Goal: Task Accomplishment & Management: Manage account settings

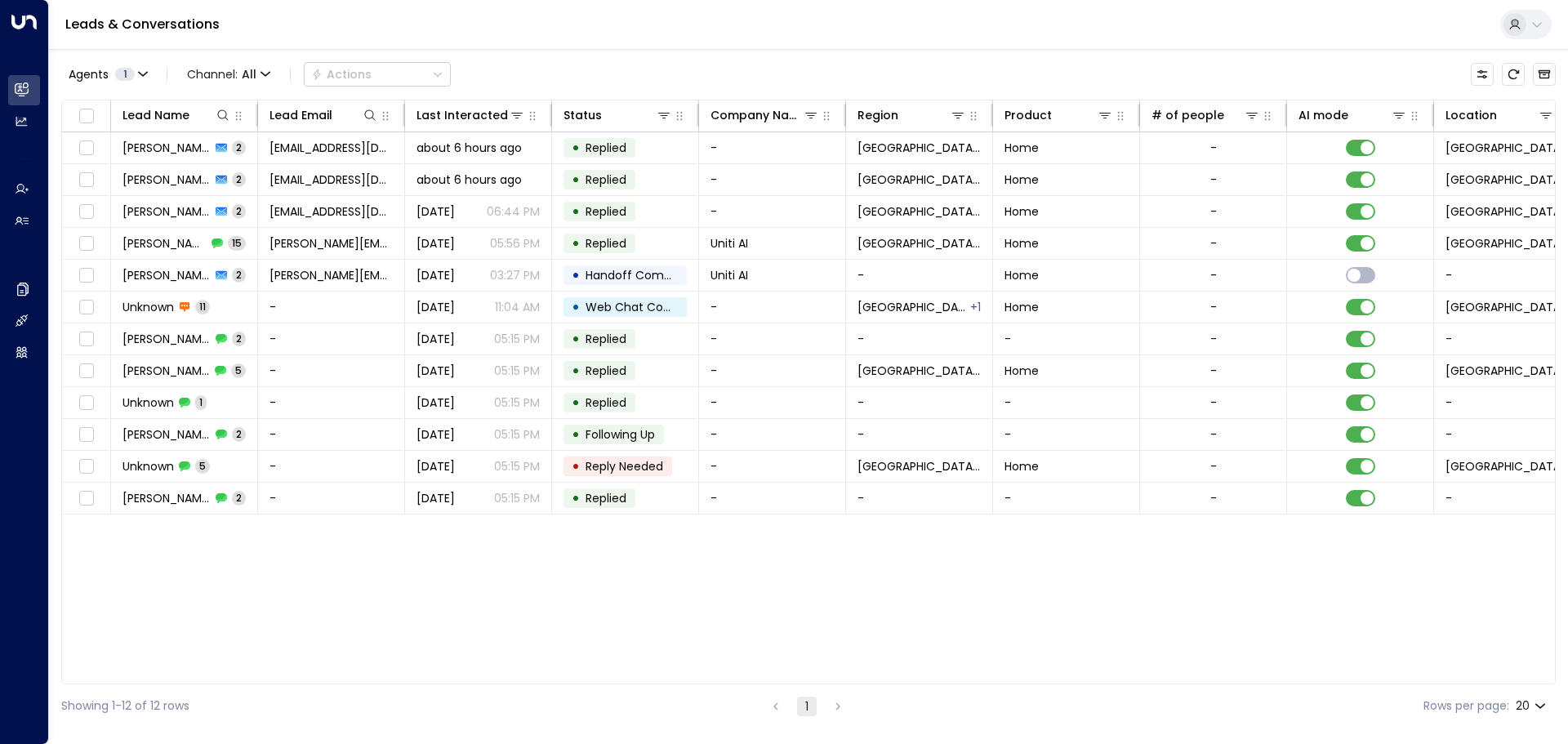
click at [1543, 25] on button at bounding box center [1525, 24] width 51 height 29
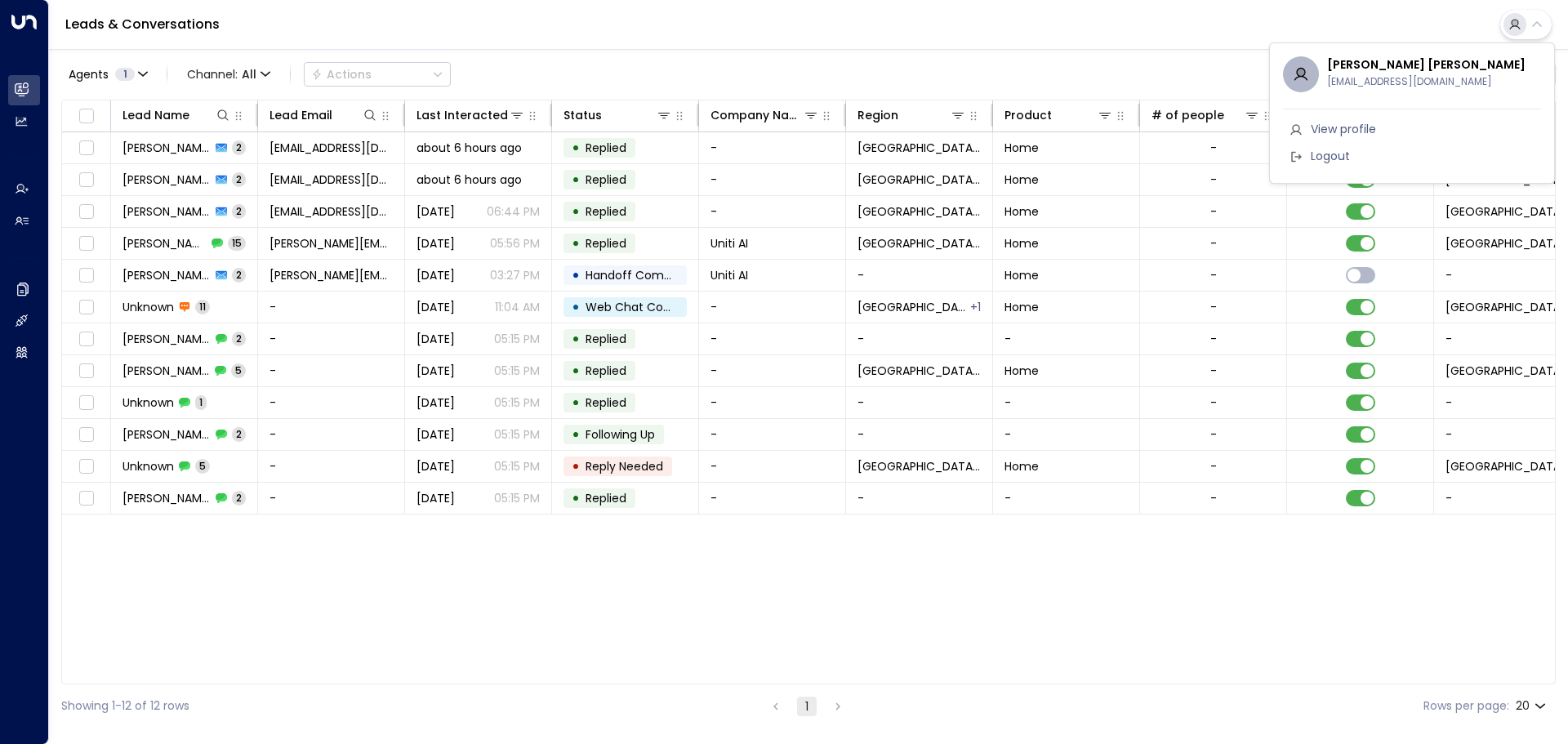
click at [16, 283] on div at bounding box center [784, 372] width 1568 height 744
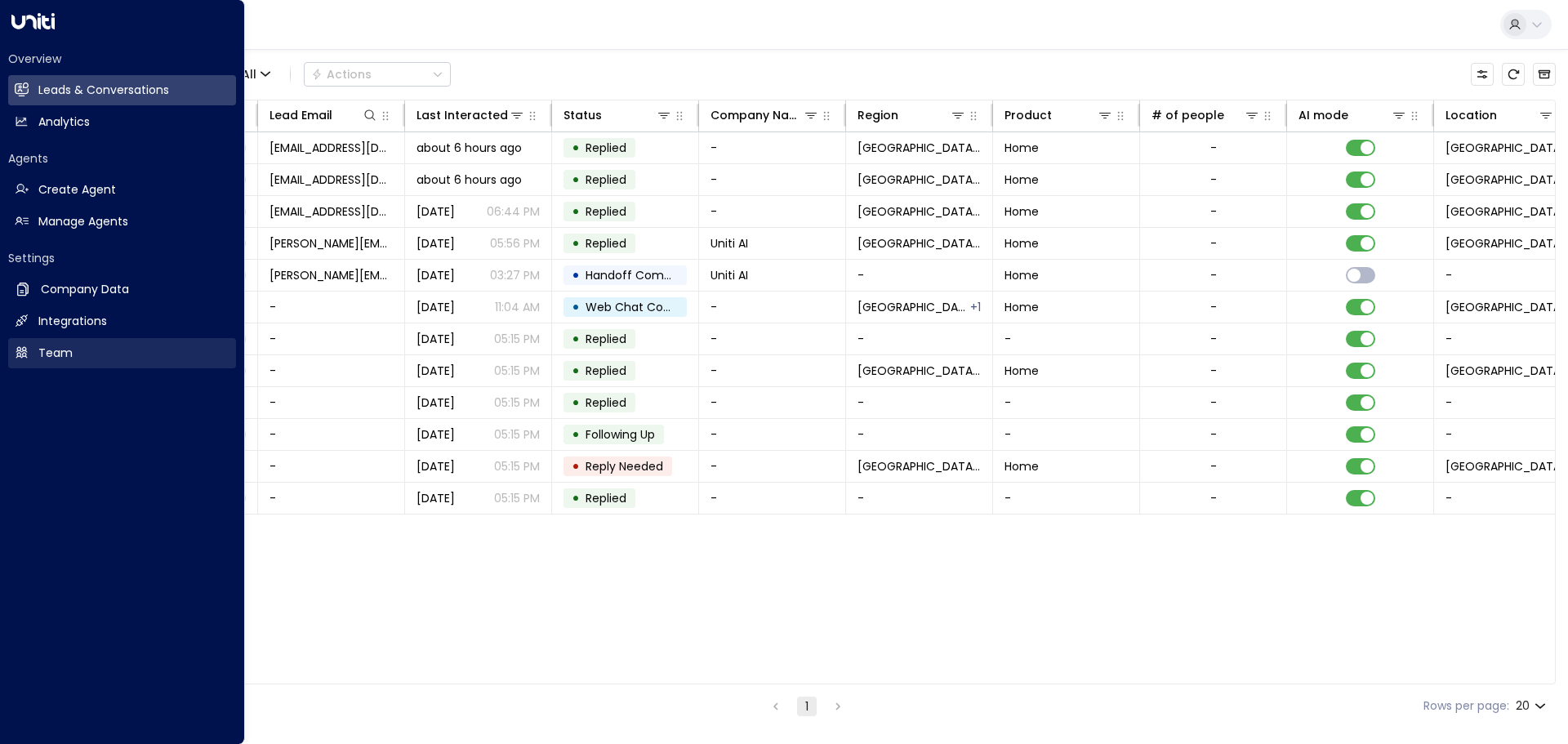
click at [60, 347] on h2 "Team" at bounding box center [56, 353] width 34 height 17
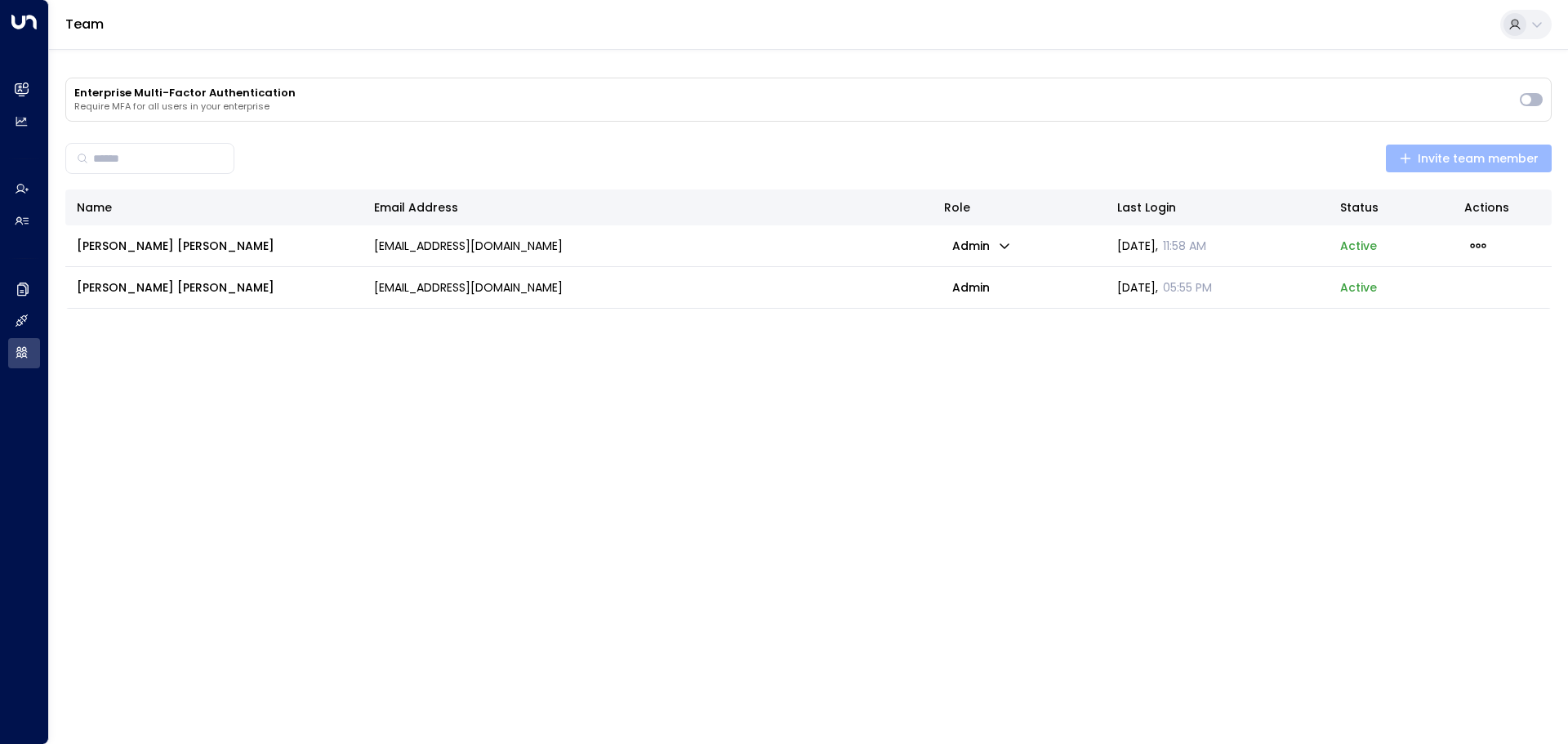
click at [1482, 162] on span "Invite team member" at bounding box center [1469, 159] width 141 height 21
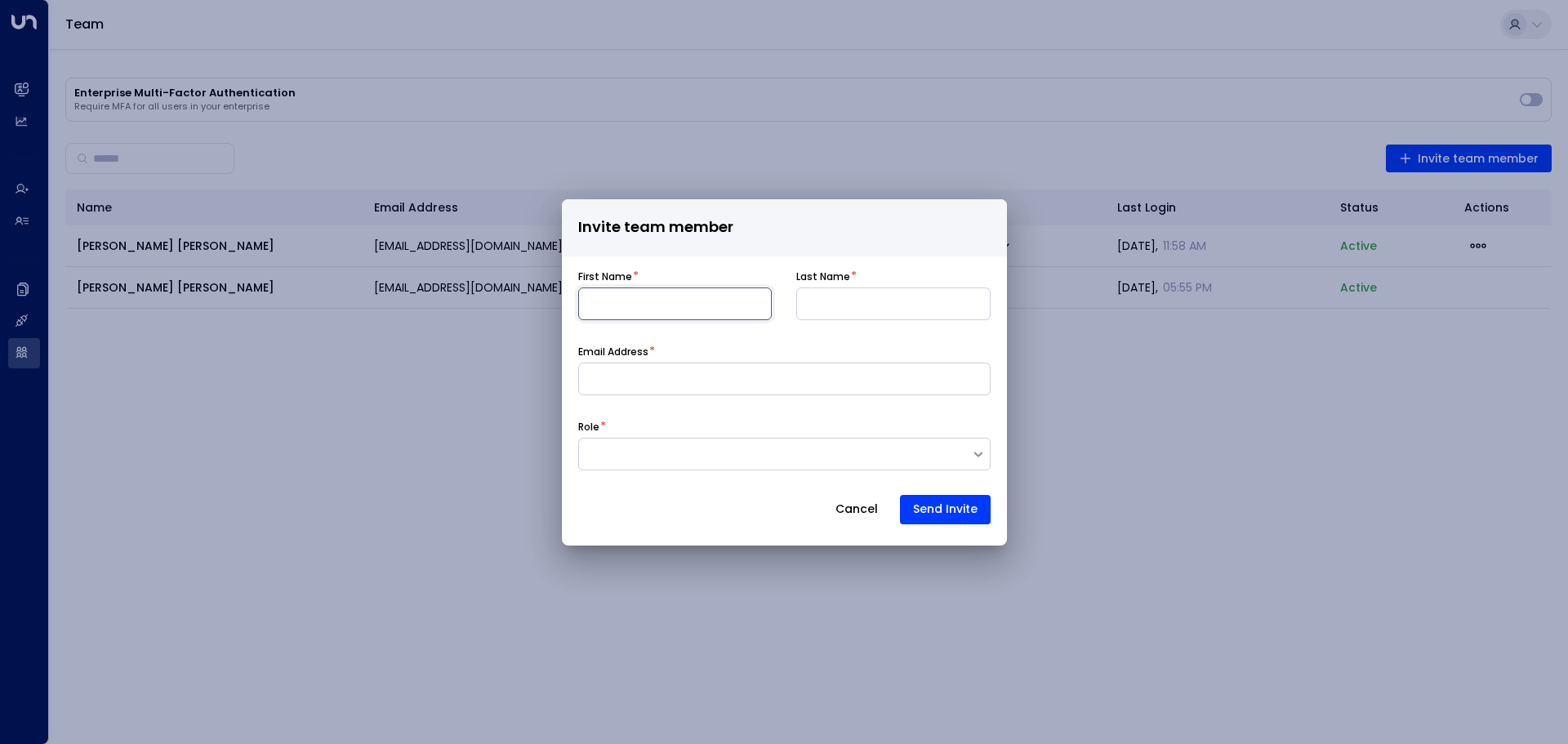
click at [649, 303] on input at bounding box center [675, 303] width 195 height 33
type input "****"
type input "**********"
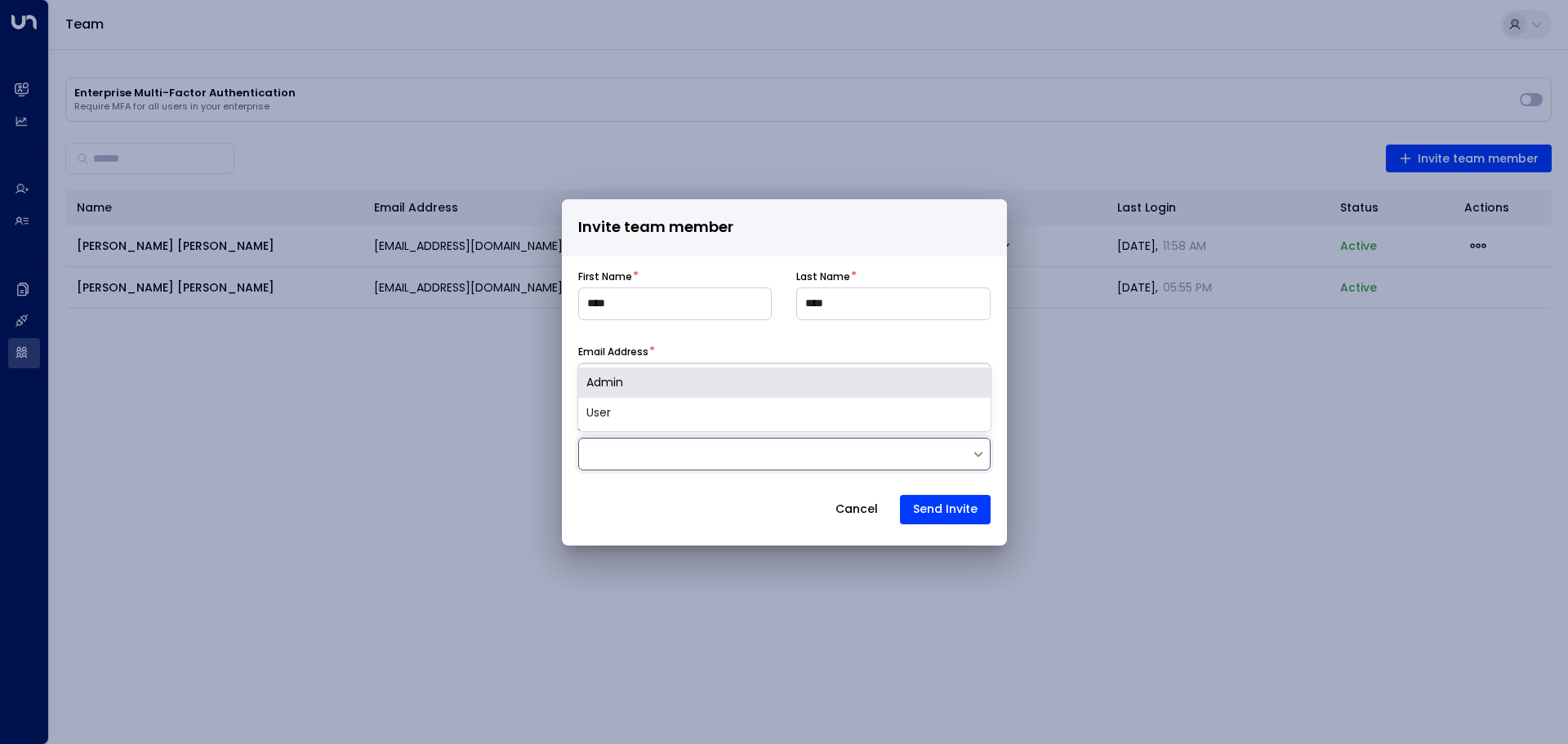
click at [611, 458] on div at bounding box center [775, 452] width 392 height 16
click at [633, 388] on div "Admin" at bounding box center [784, 382] width 413 height 30
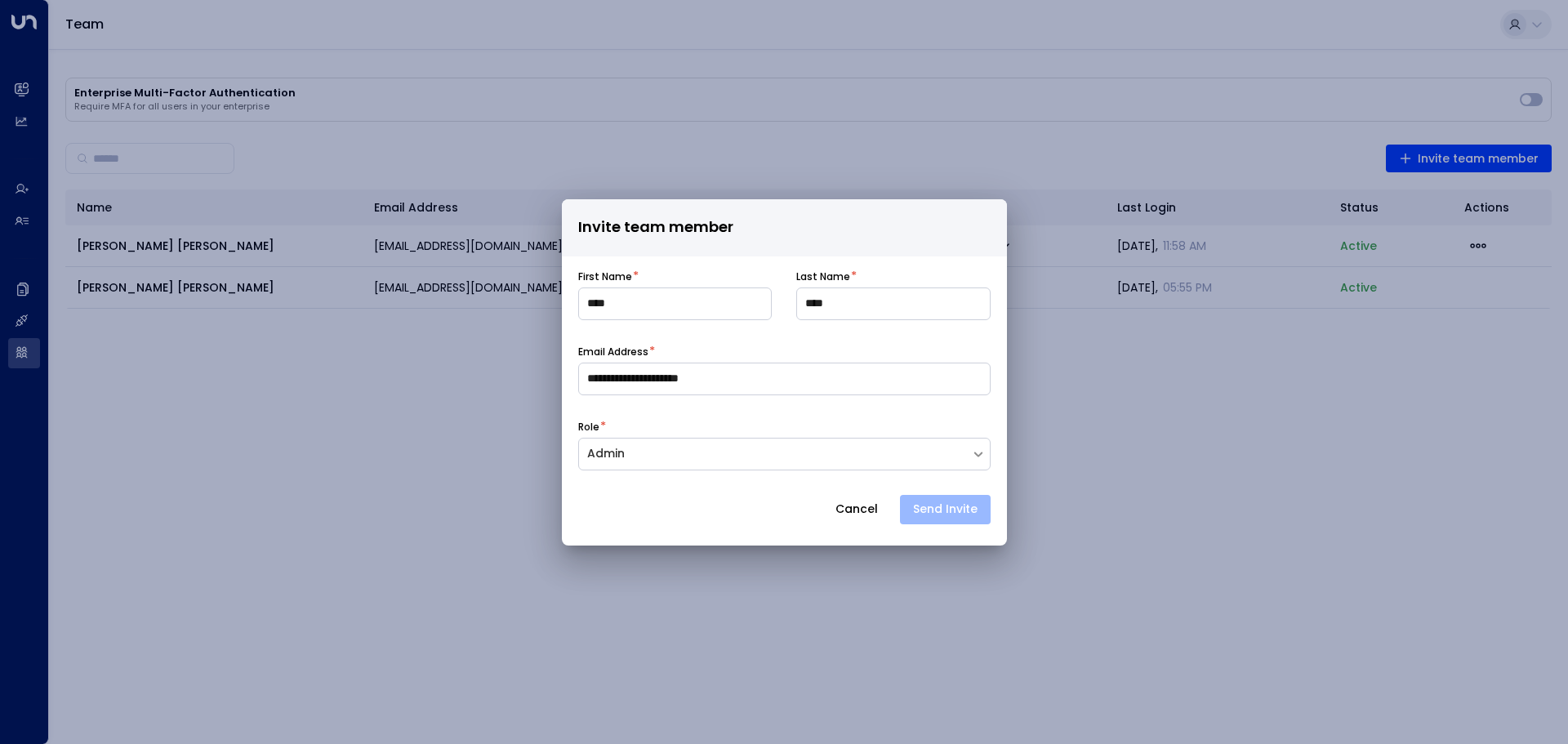
click at [925, 498] on button "Send Invite" at bounding box center [946, 509] width 91 height 29
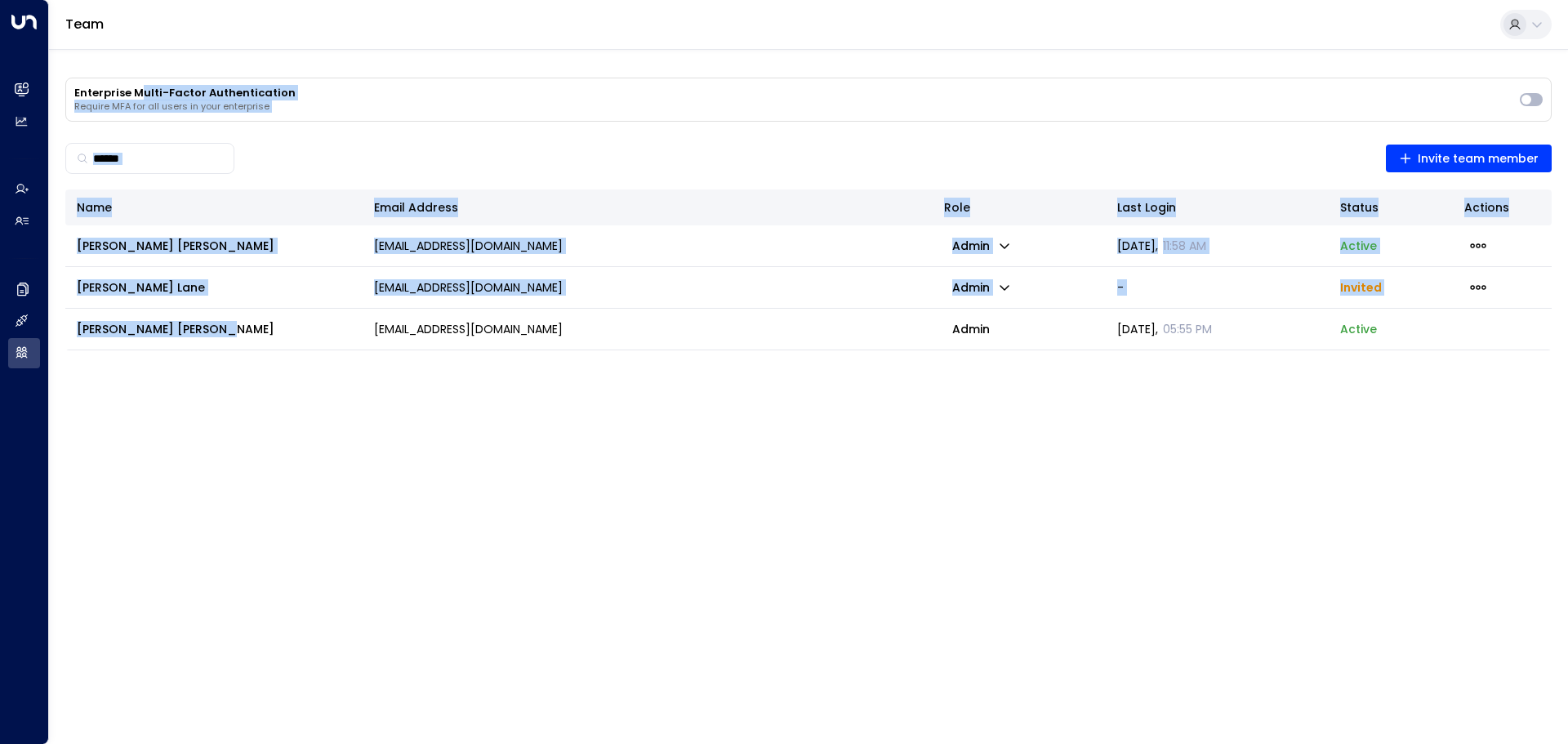
drag, startPoint x: 281, startPoint y: 427, endPoint x: 143, endPoint y: 59, distance: 393.0
click at [143, 59] on html "Overview Leads & Conversations Leads & Conversations Analytics Analytics Agents…" at bounding box center [784, 181] width 1568 height 363
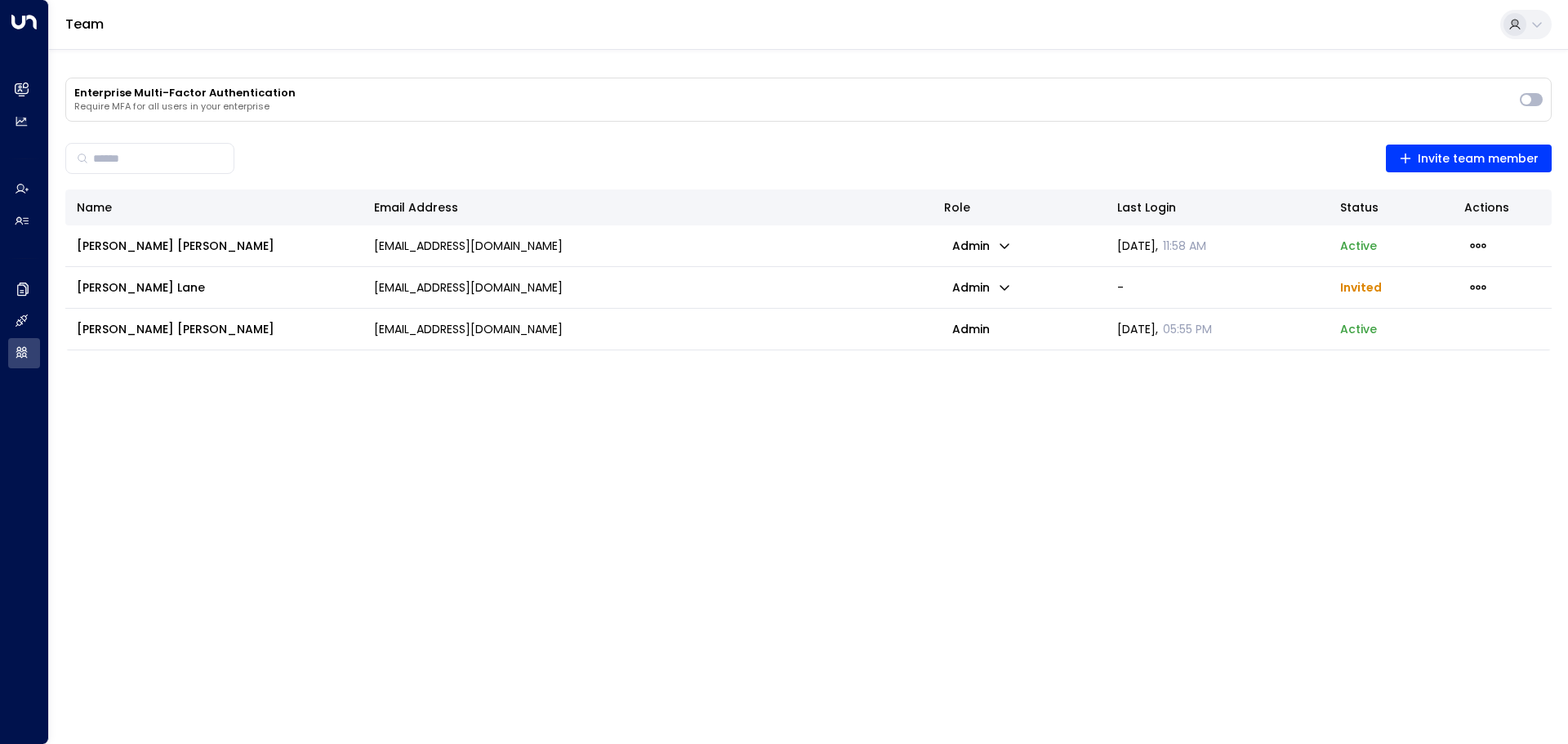
click at [112, 51] on div "Enterprise Multi-Factor Authentication Require MFA for all users in your enterp…" at bounding box center [809, 206] width 1519 height 313
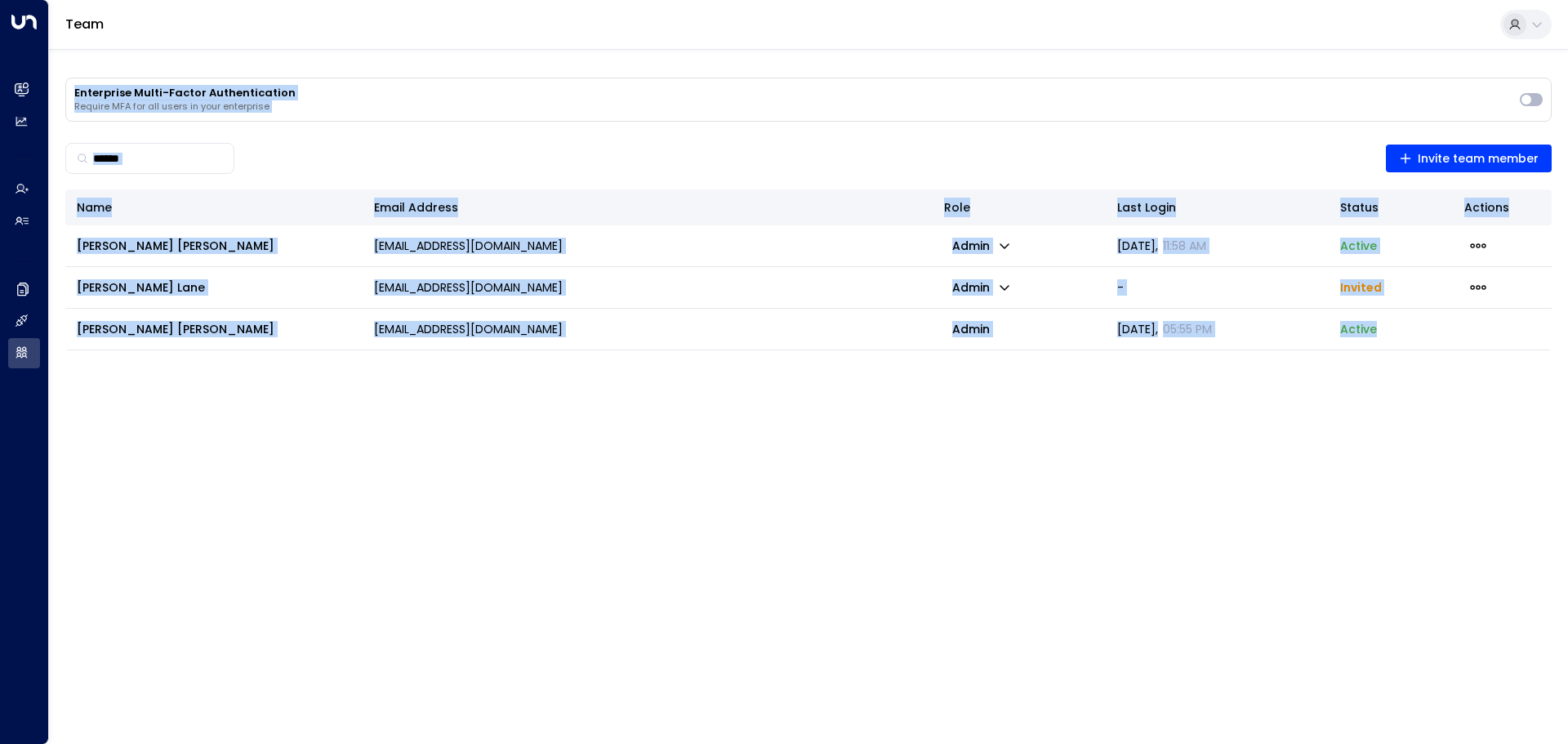
drag, startPoint x: 112, startPoint y: 51, endPoint x: 1511, endPoint y: 462, distance: 1458.1
click at [1511, 363] on html "Overview Leads & Conversations Leads & Conversations Analytics Analytics Agents…" at bounding box center [784, 181] width 1568 height 363
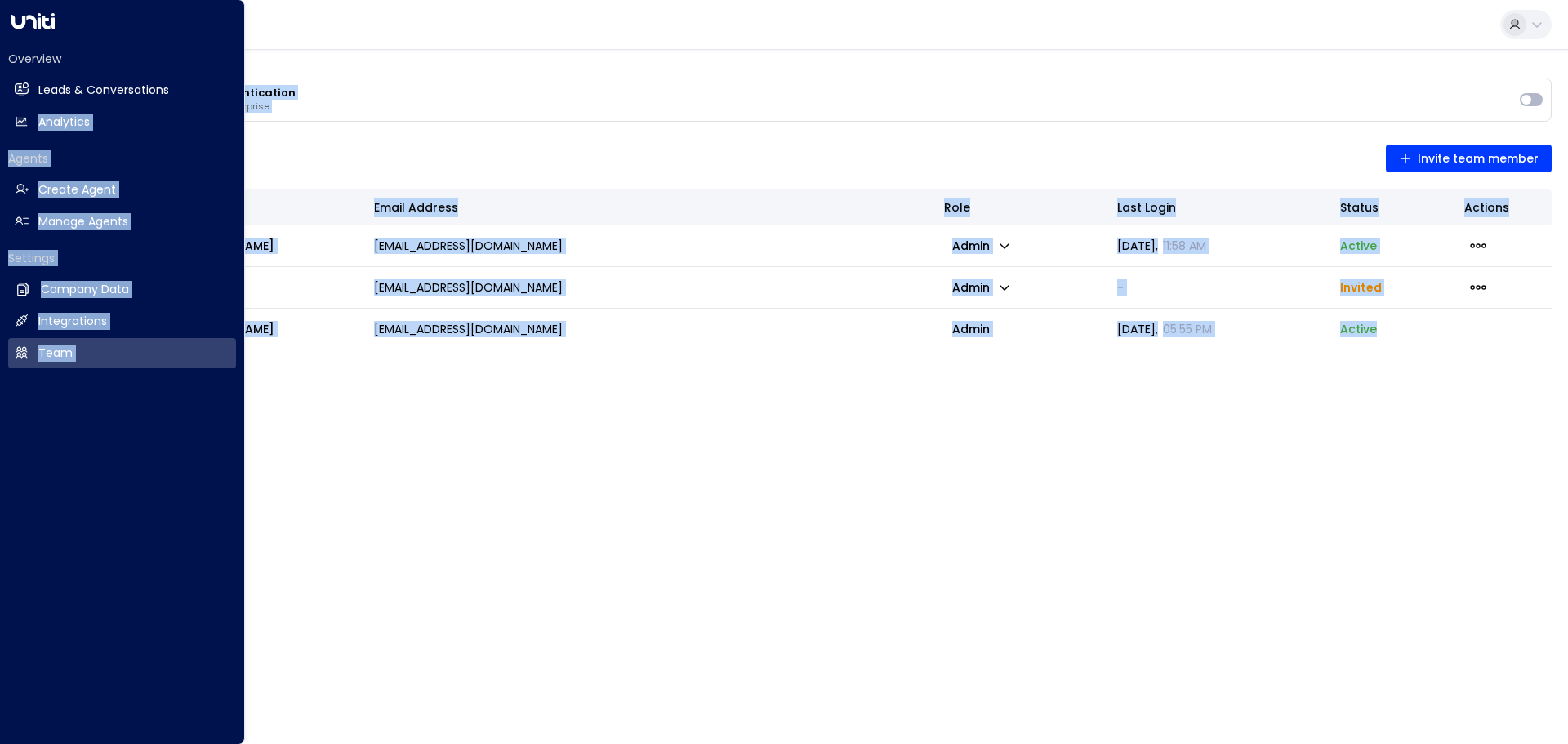
drag, startPoint x: 1511, startPoint y: 462, endPoint x: 20, endPoint y: 140, distance: 1525.4
click at [20, 140] on html "Overview Leads & Conversations Leads & Conversations Analytics Analytics Agents…" at bounding box center [784, 181] width 1568 height 363
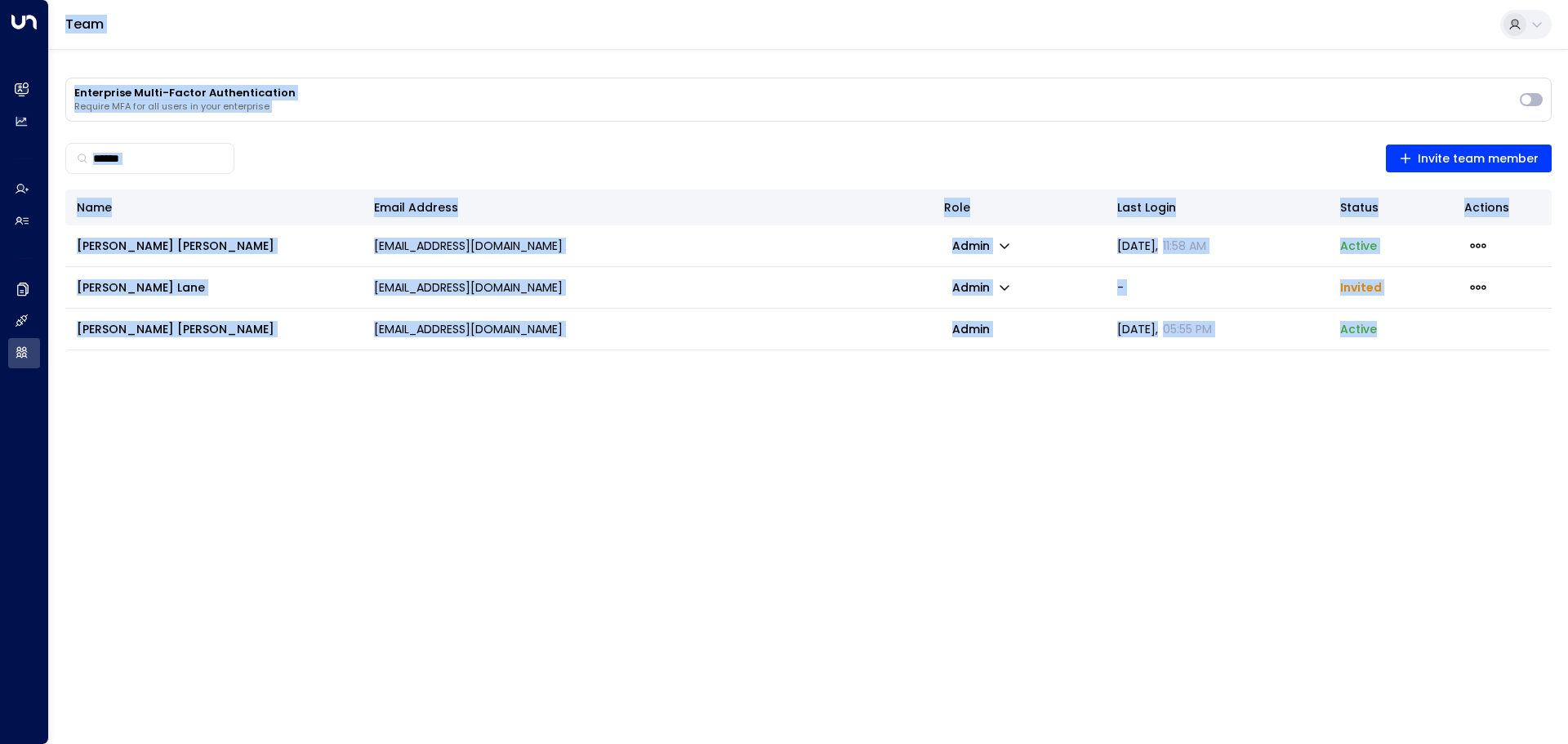
click at [955, 363] on html "Overview Leads & Conversations Leads & Conversations Analytics Analytics Agents…" at bounding box center [784, 181] width 1568 height 363
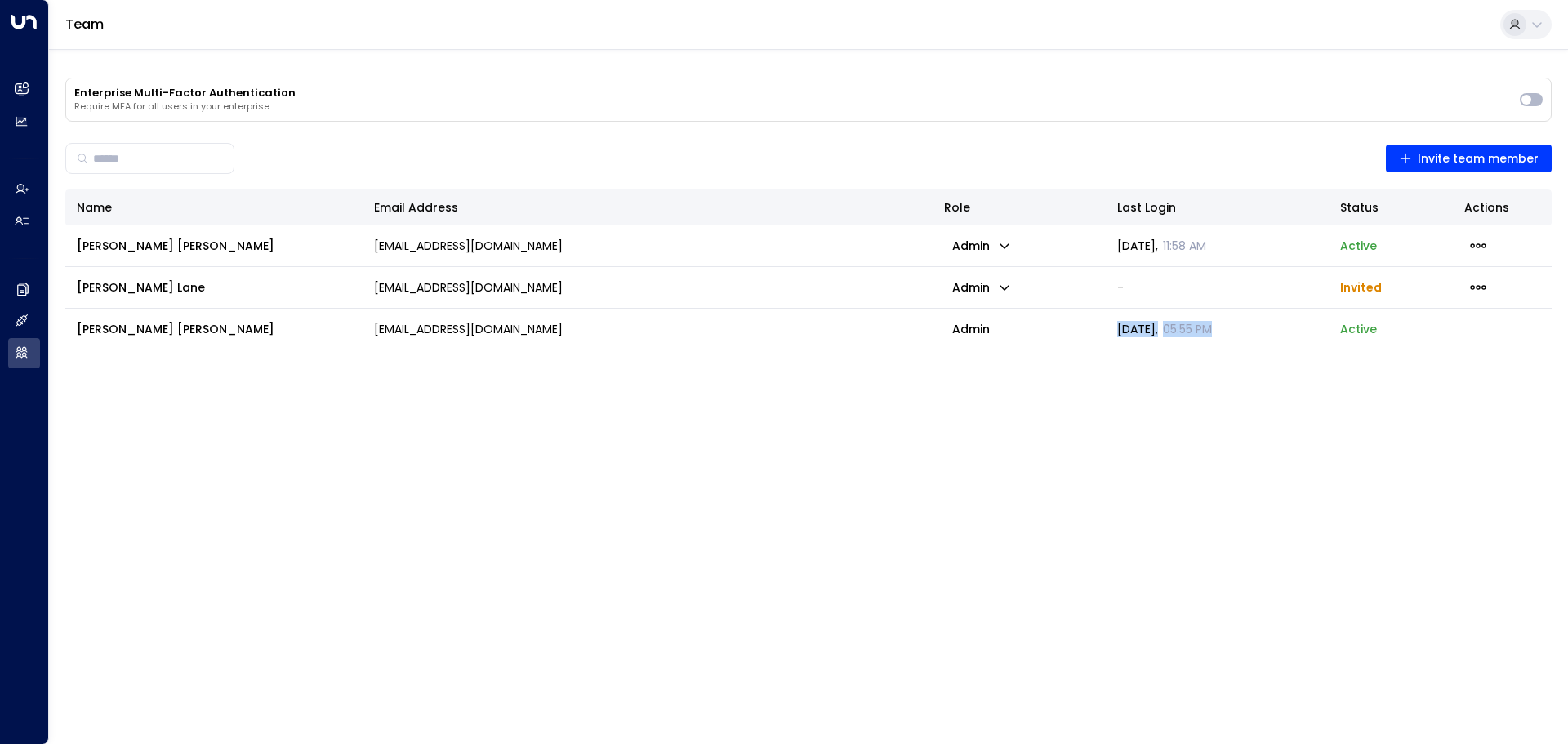
drag, startPoint x: 1103, startPoint y: 351, endPoint x: 1263, endPoint y: 352, distance: 160.0
click at [1263, 352] on div "Enterprise Multi-Factor Authentication Require MFA for all users in your enterp…" at bounding box center [809, 206] width 1519 height 313
drag, startPoint x: 1263, startPoint y: 352, endPoint x: 1129, endPoint y: 376, distance: 136.1
click at [1129, 363] on html "Overview Leads & Conversations Leads & Conversations Analytics Analytics Agents…" at bounding box center [784, 181] width 1568 height 363
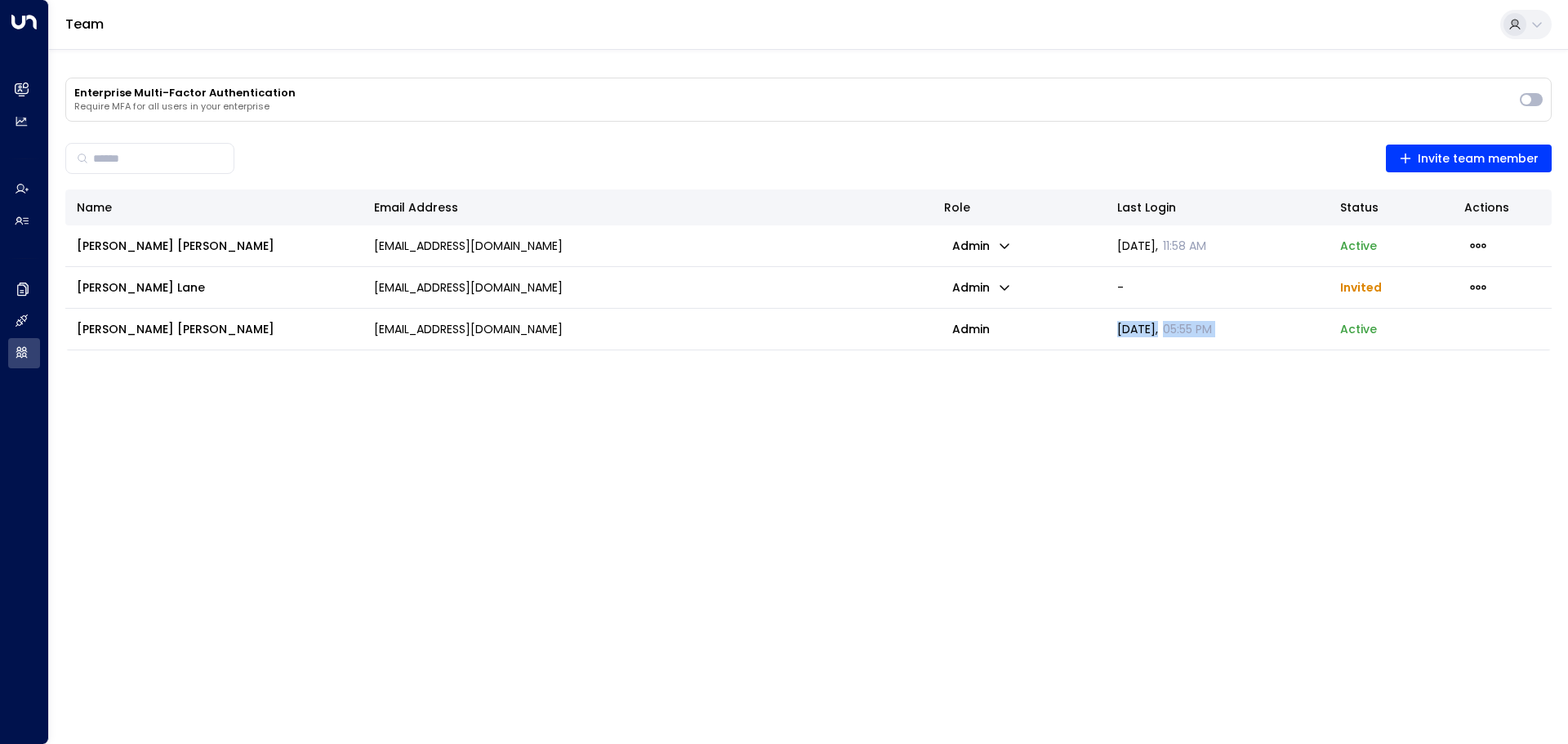
click at [1129, 363] on html "Overview Leads & Conversations Leads & Conversations Analytics Analytics Agents…" at bounding box center [784, 181] width 1568 height 363
